Goal: Understand process/instructions: Learn about a topic

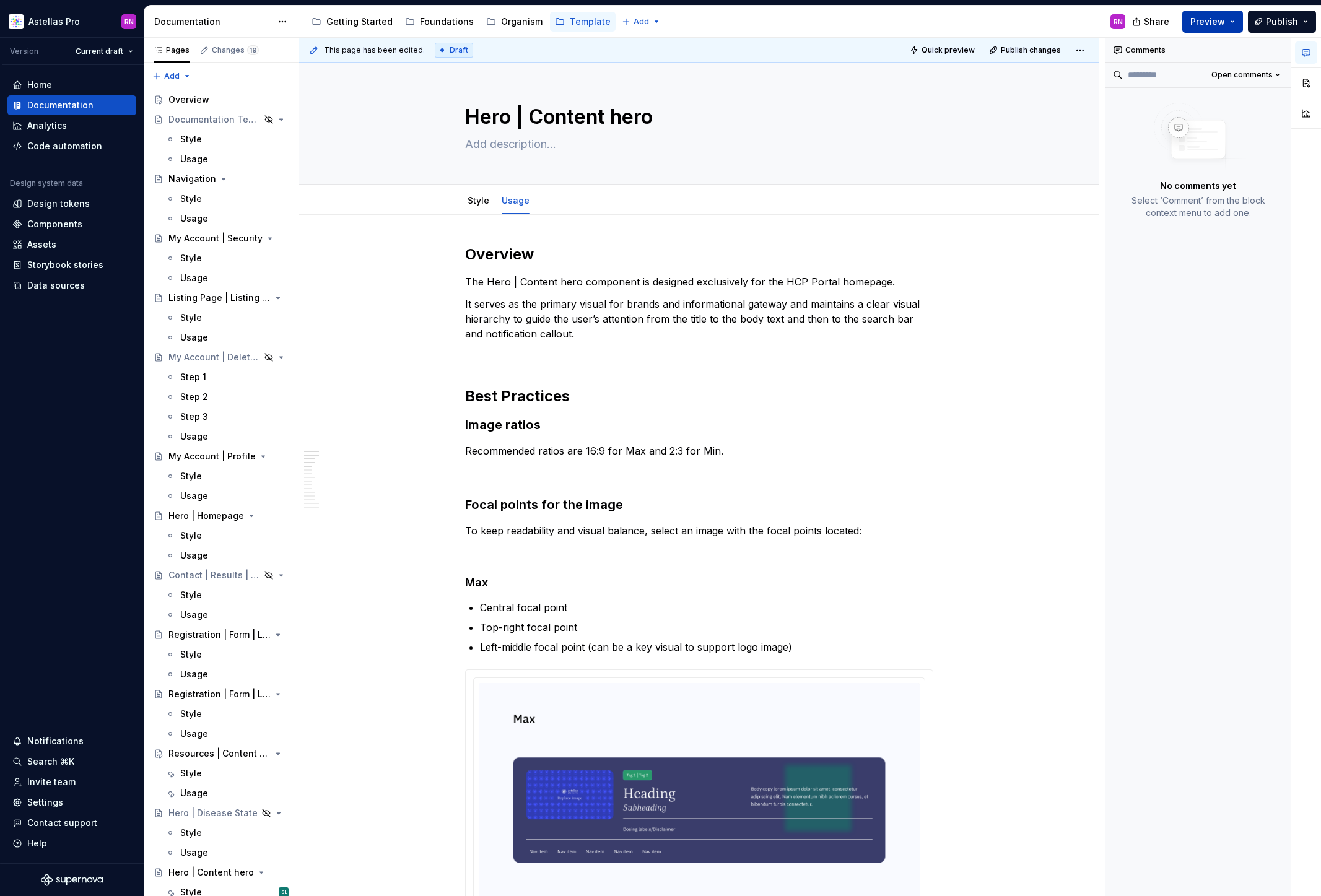
click at [1232, 30] on button "Preview" at bounding box center [1213, 22] width 61 height 22
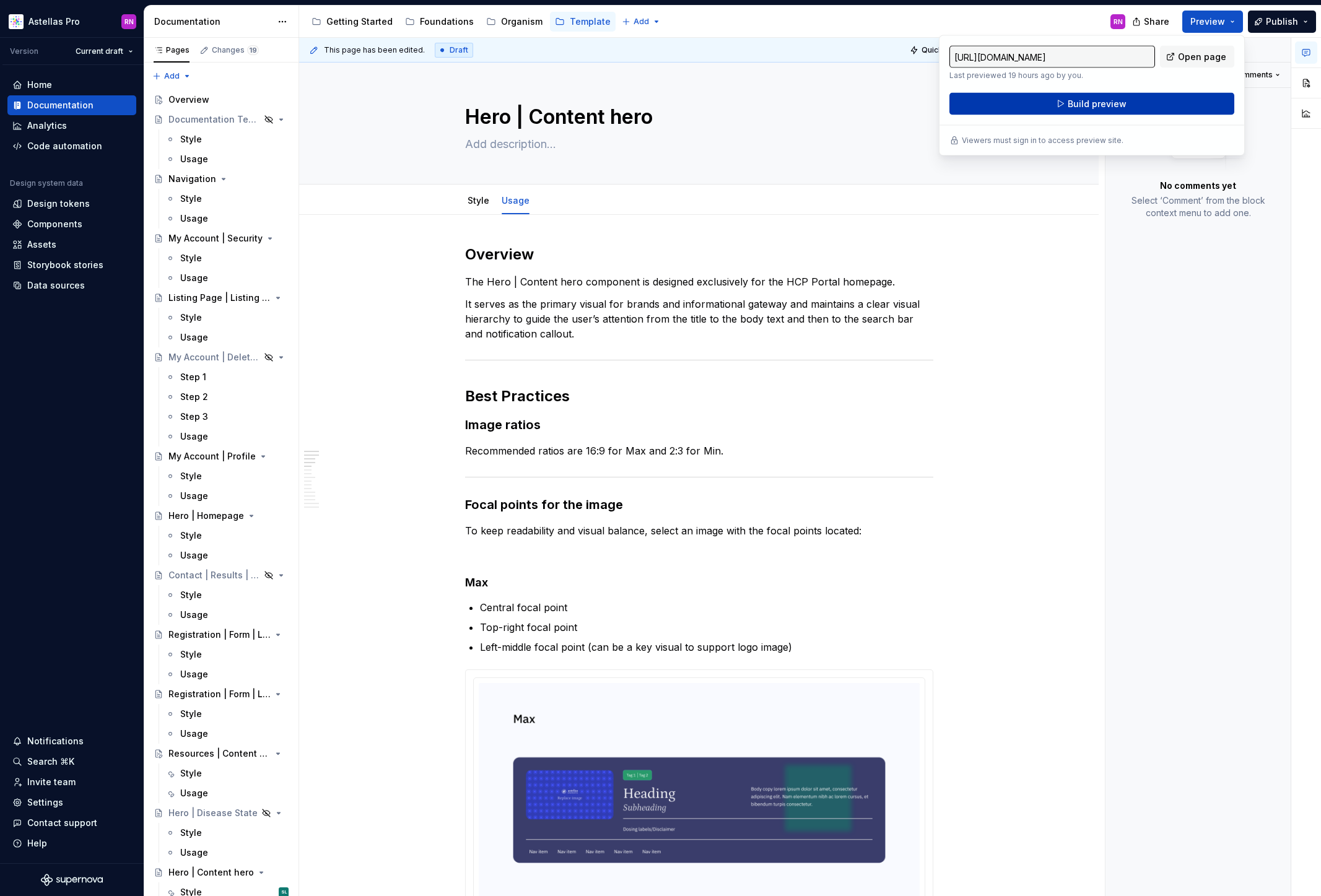
click at [1163, 102] on button "Build preview" at bounding box center [1092, 104] width 285 height 22
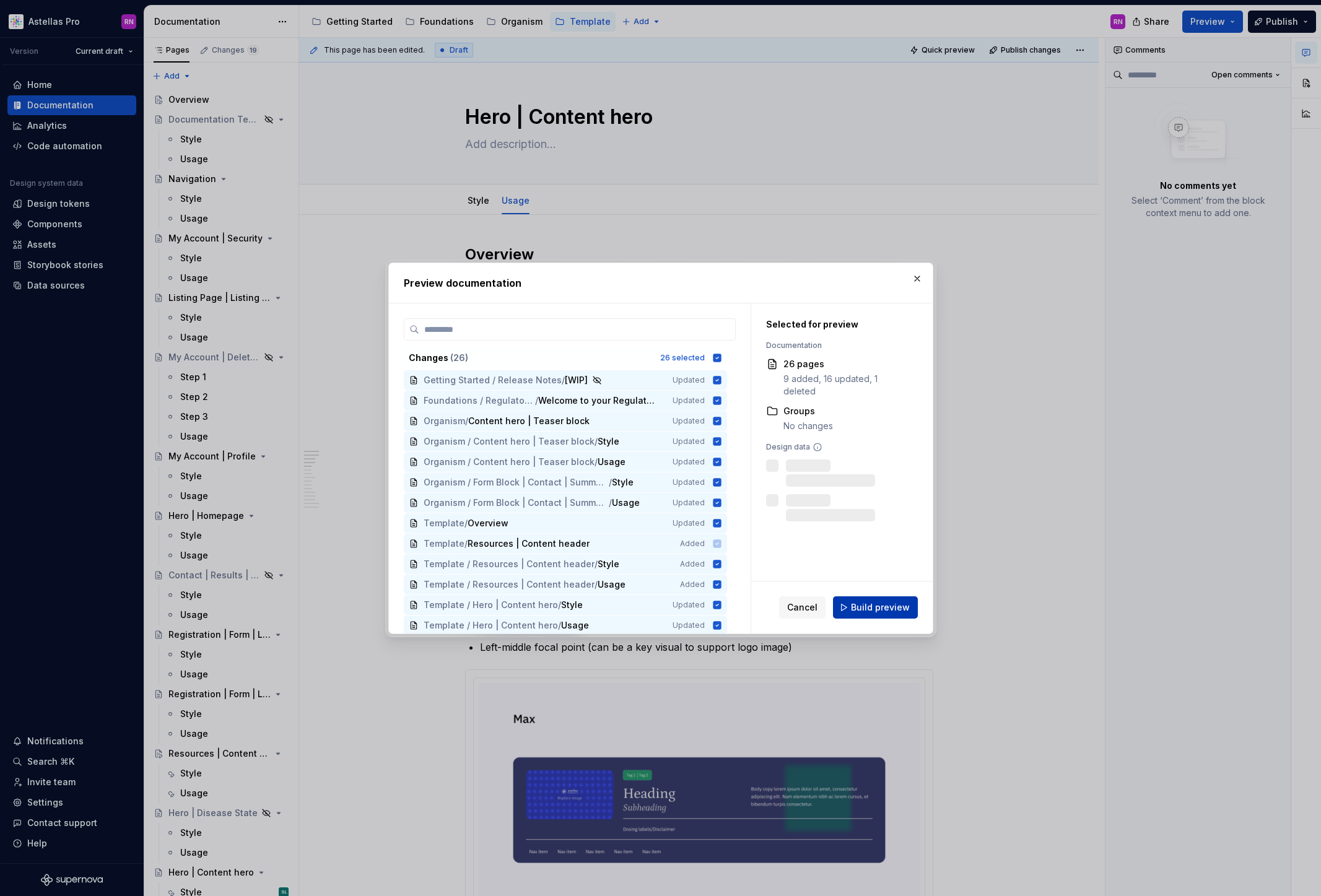
click at [911, 607] on button "Build preview" at bounding box center [876, 607] width 85 height 22
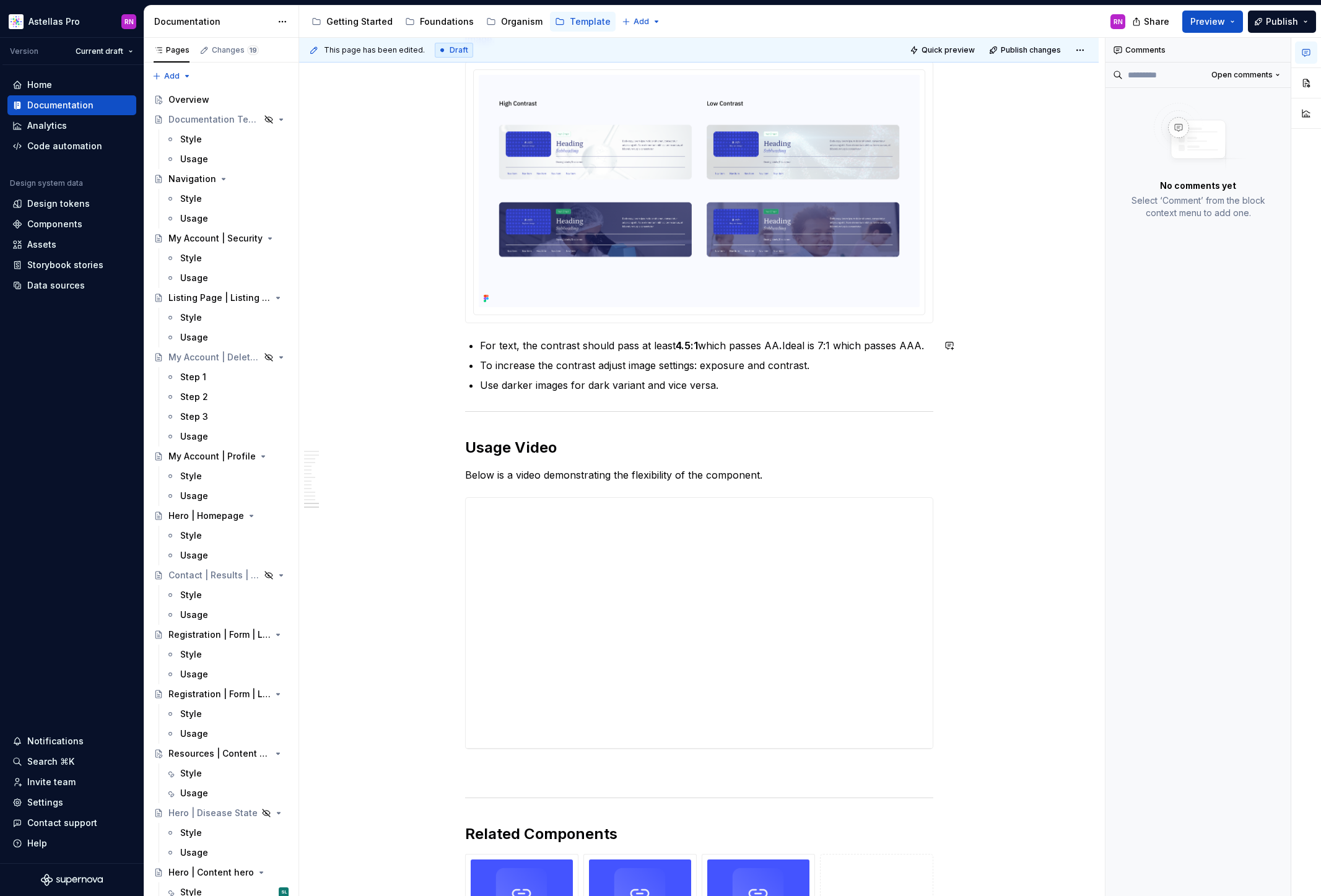
scroll to position [3426, 0]
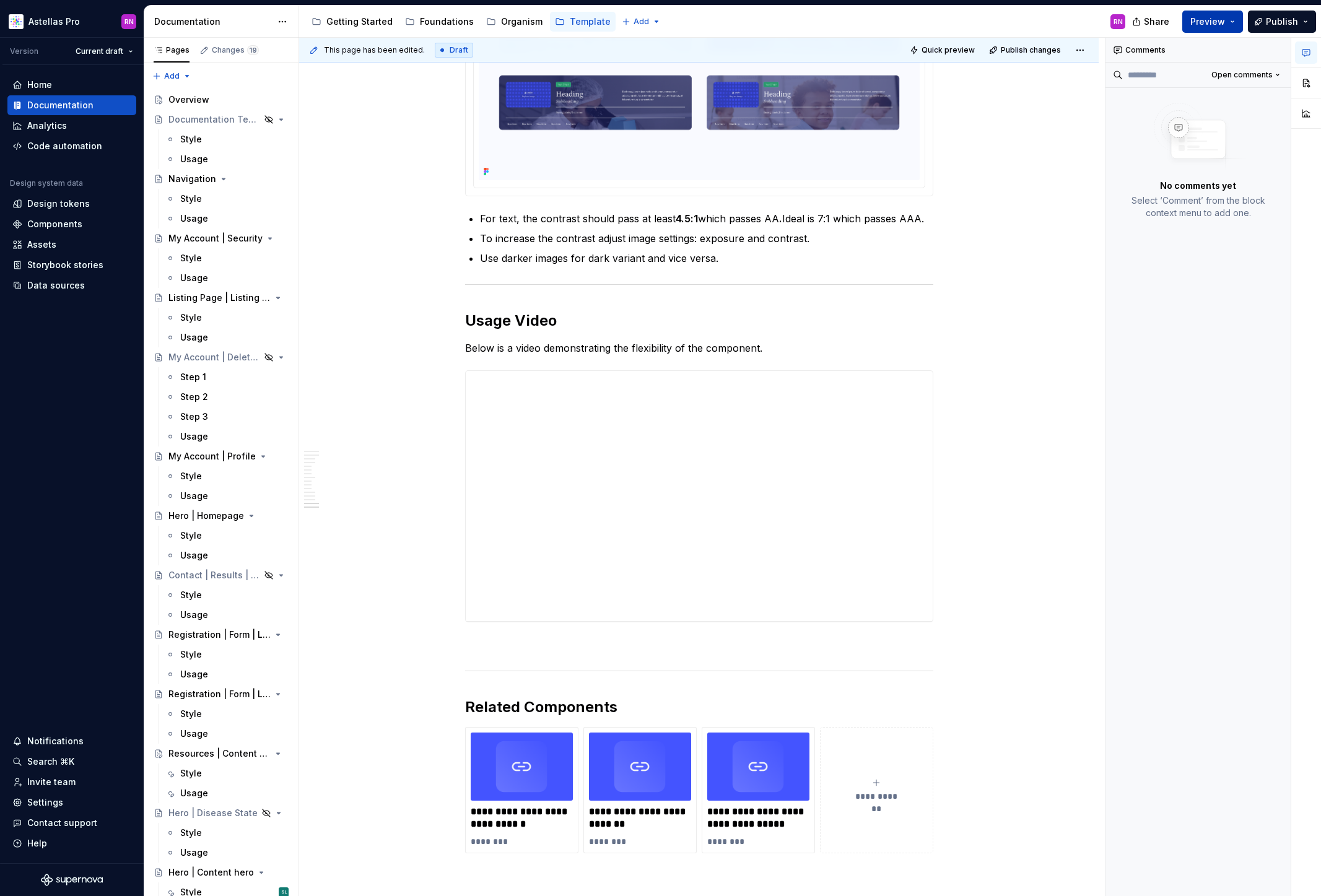
click at [1242, 19] on button "Preview" at bounding box center [1213, 22] width 61 height 22
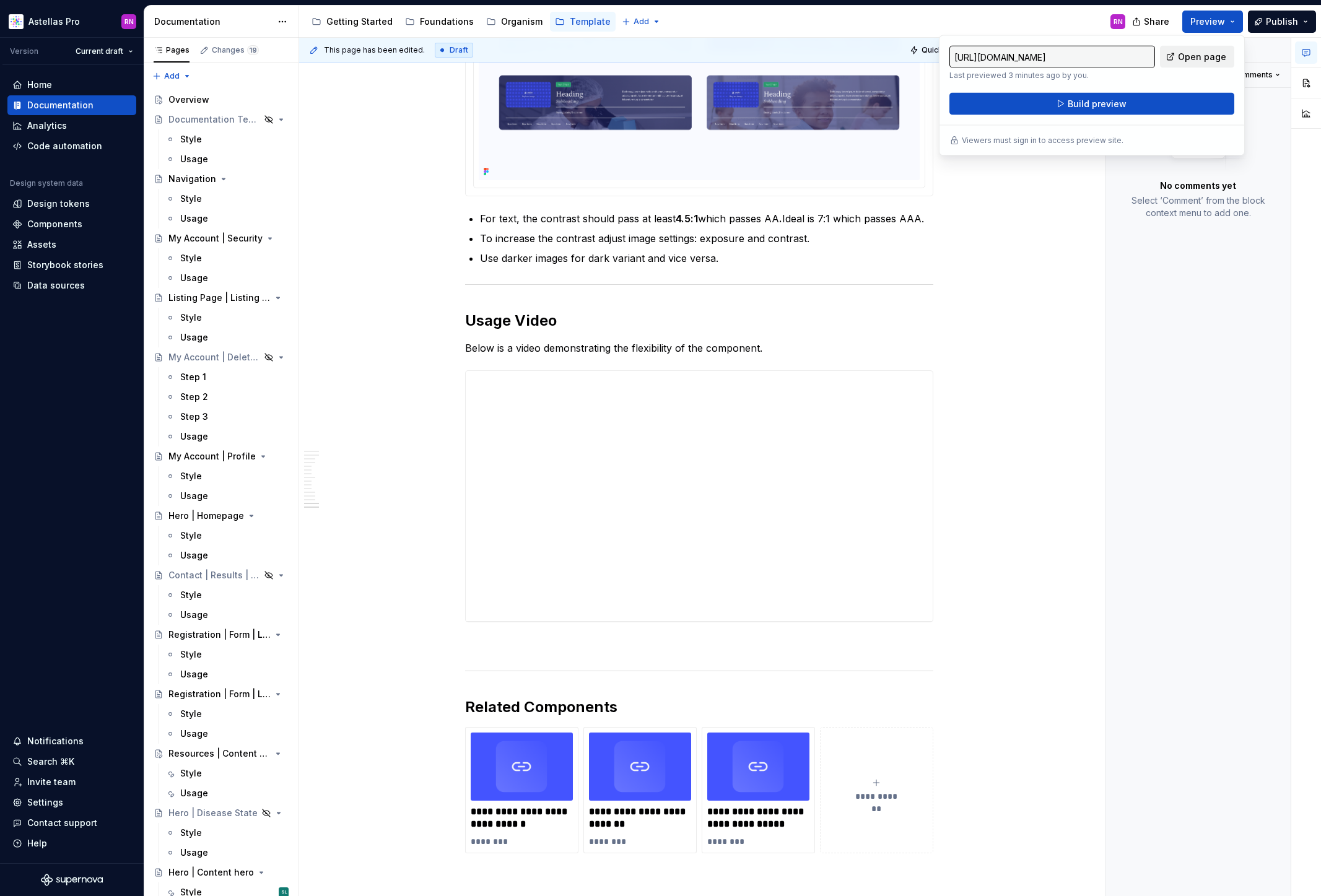
click at [1219, 55] on span "Open page" at bounding box center [1202, 57] width 48 height 12
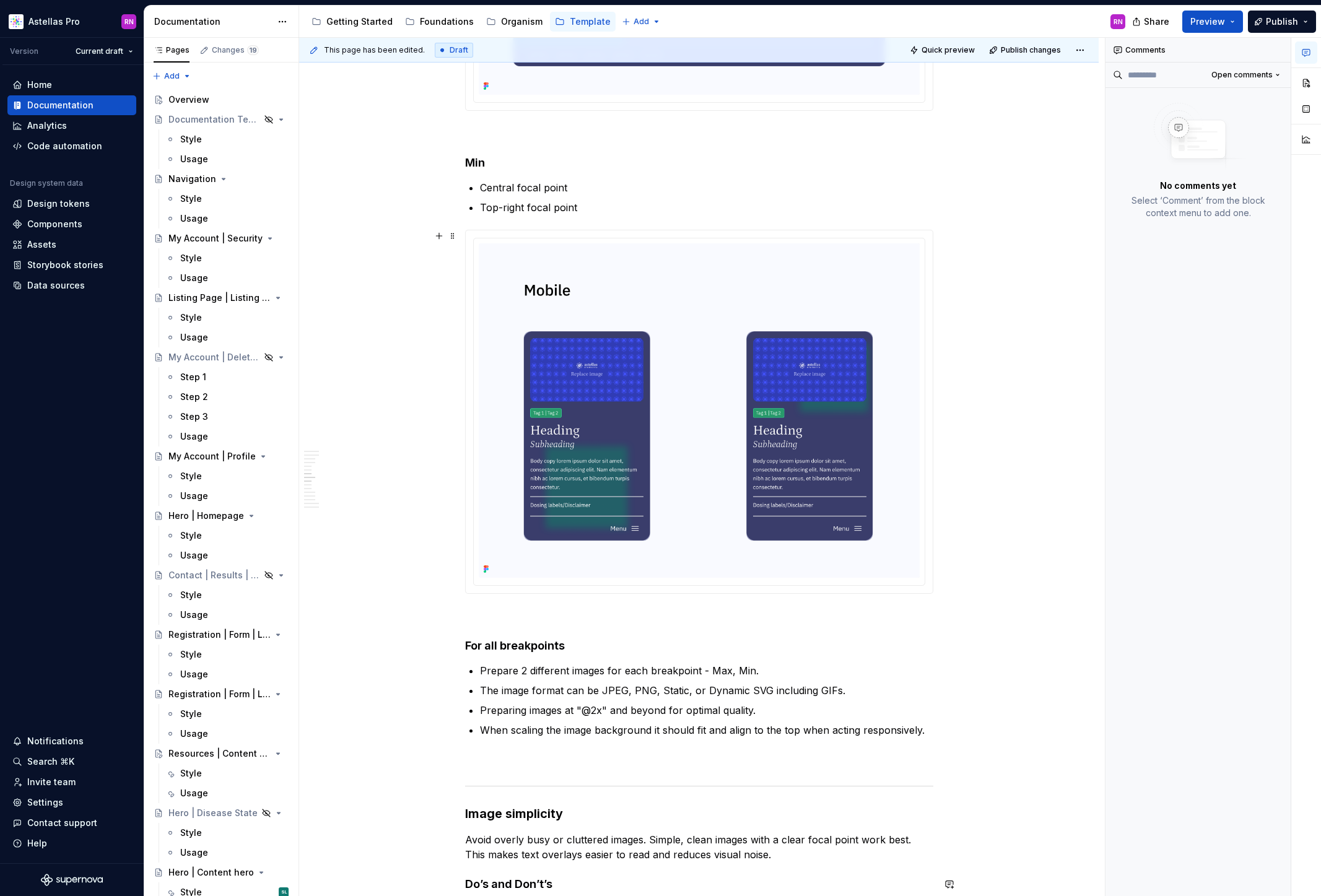
scroll to position [0, 0]
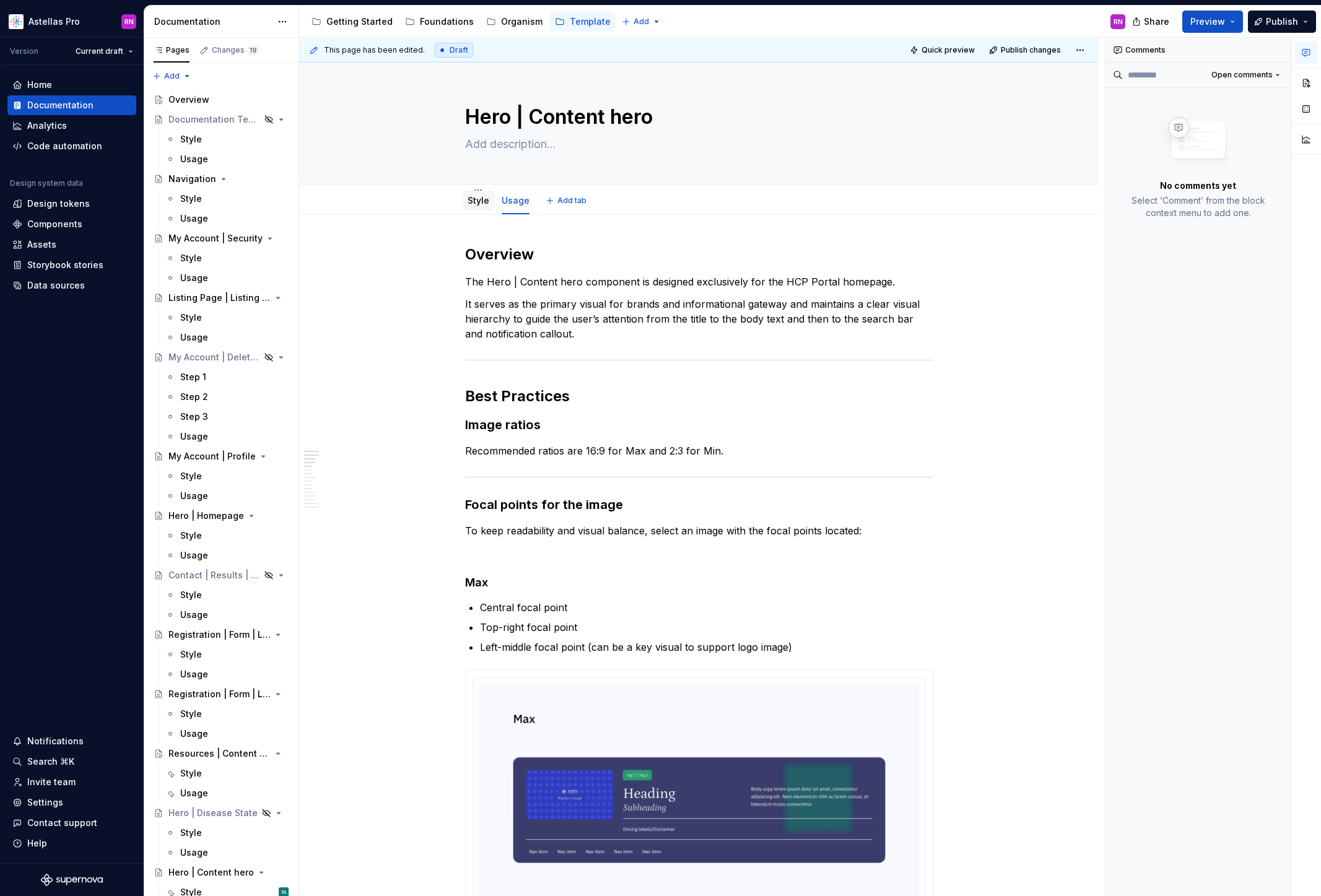
click at [480, 202] on link "Style" at bounding box center [478, 200] width 22 height 10
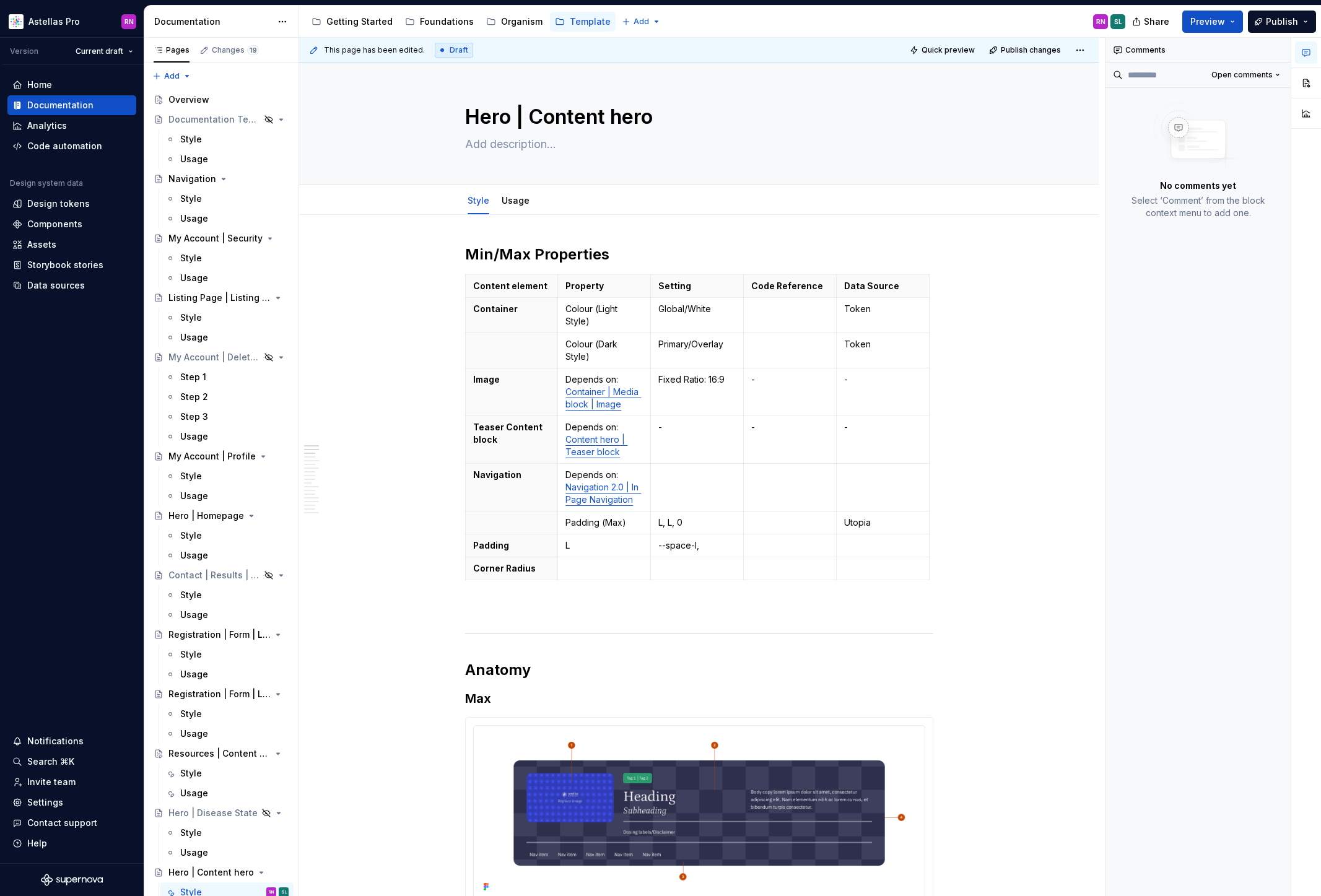
type textarea "*"
